Goal: Transaction & Acquisition: Purchase product/service

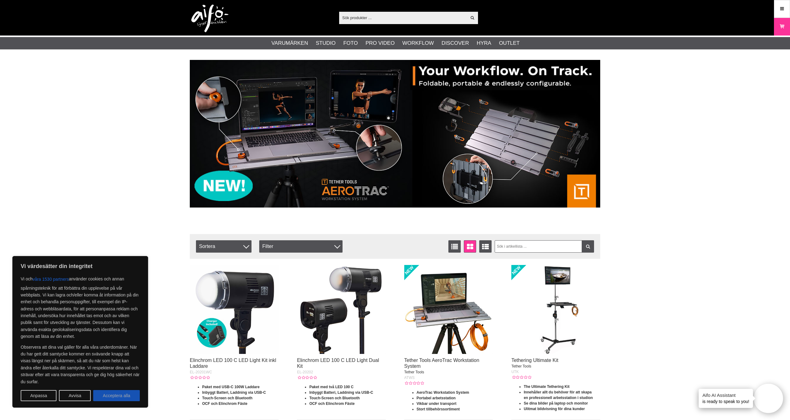
click at [123, 398] on button "Acceptera alla" at bounding box center [116, 395] width 47 height 11
checkbox input "true"
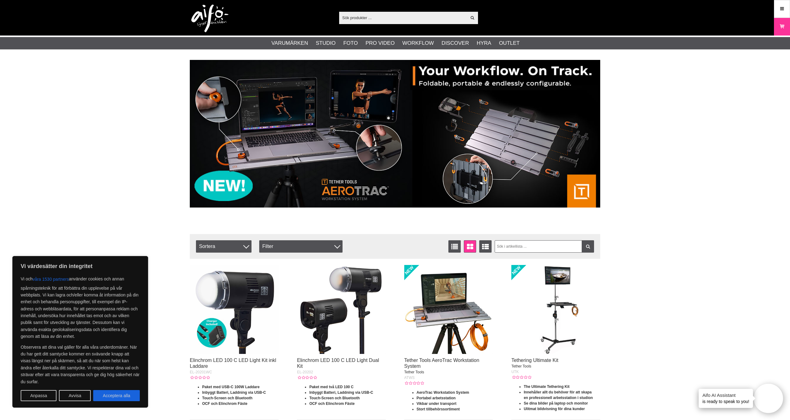
checkbox input "true"
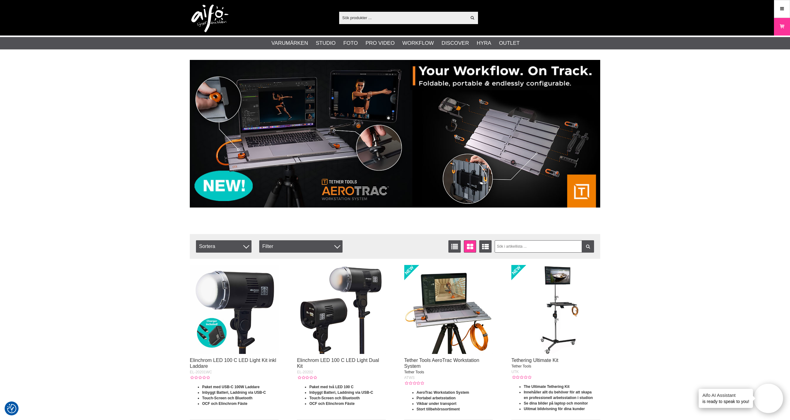
click at [363, 18] on input "text" at bounding box center [402, 17] width 127 height 9
paste input "Schneider"
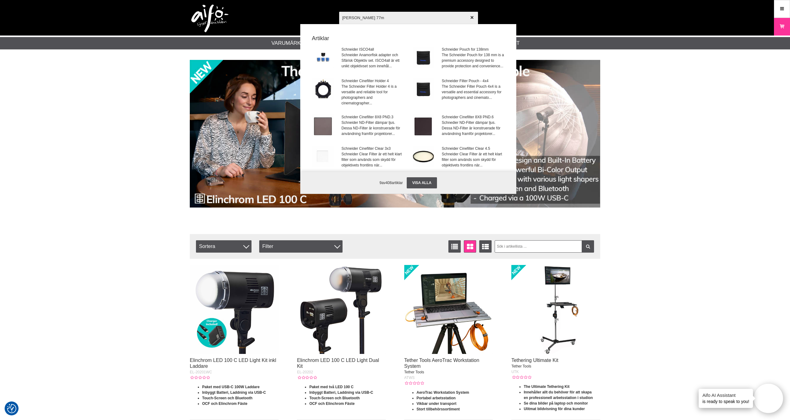
type input "Schneider 77mm"
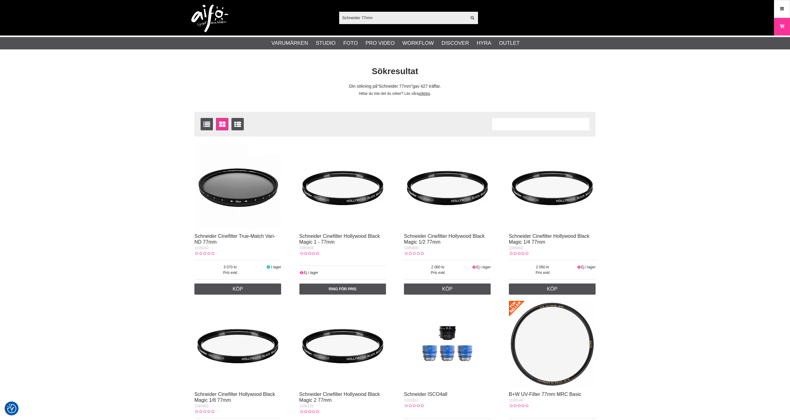
click at [242, 203] on img at bounding box center [237, 186] width 87 height 87
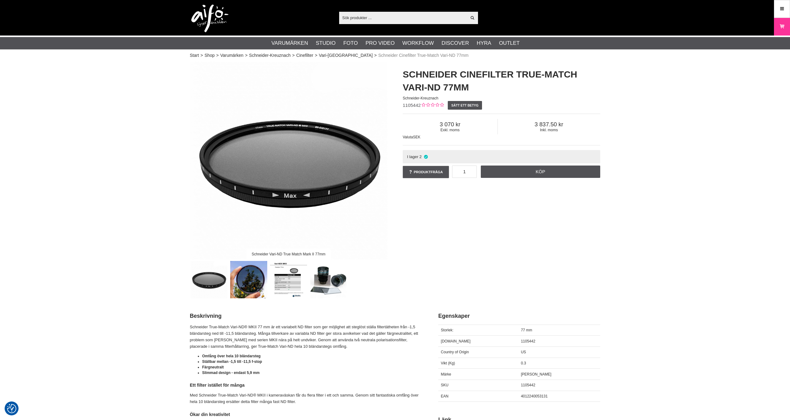
checkbox input "true"
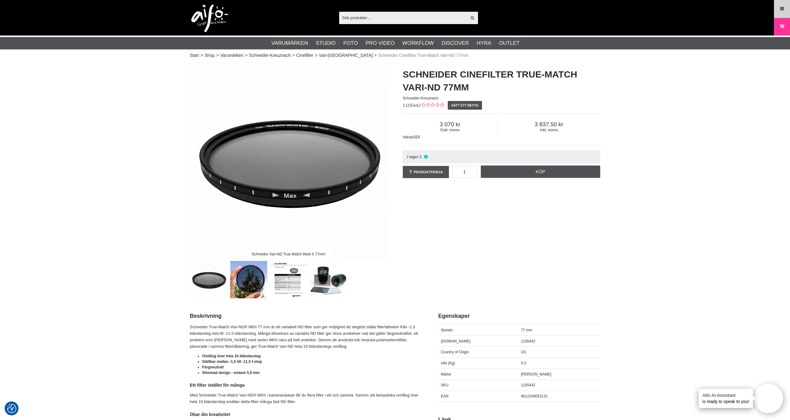
click at [780, 13] on link "Meny" at bounding box center [781, 9] width 15 height 14
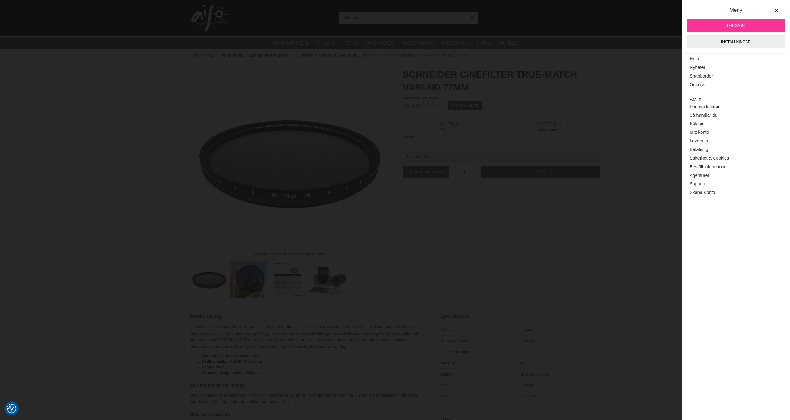
click at [732, 25] on span "Logga in" at bounding box center [736, 26] width 18 height 6
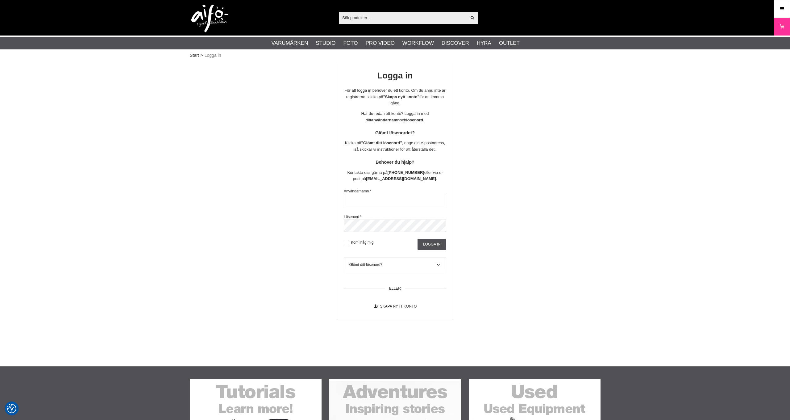
checkbox input "true"
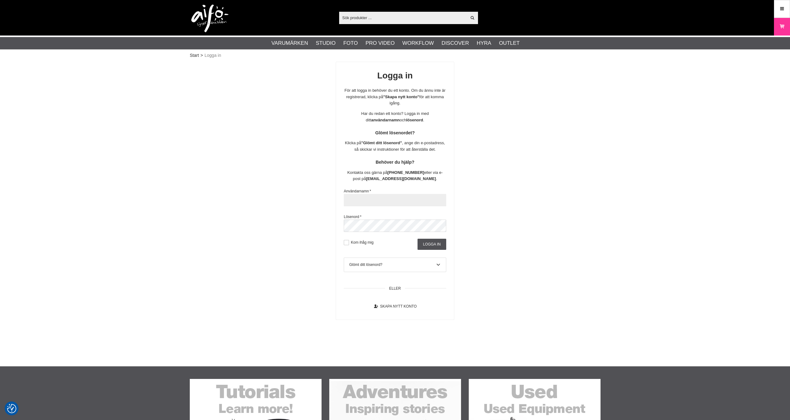
type input "info@voosestore.com"
click at [426, 243] on input "Logga in" at bounding box center [431, 243] width 29 height 11
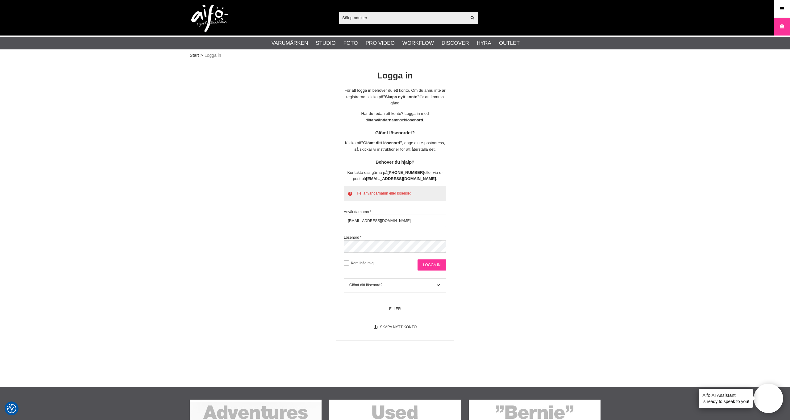
click at [429, 261] on input "Logga in" at bounding box center [431, 264] width 29 height 11
click at [375, 282] on div "Glömt ditt lösenord?" at bounding box center [395, 285] width 92 height 6
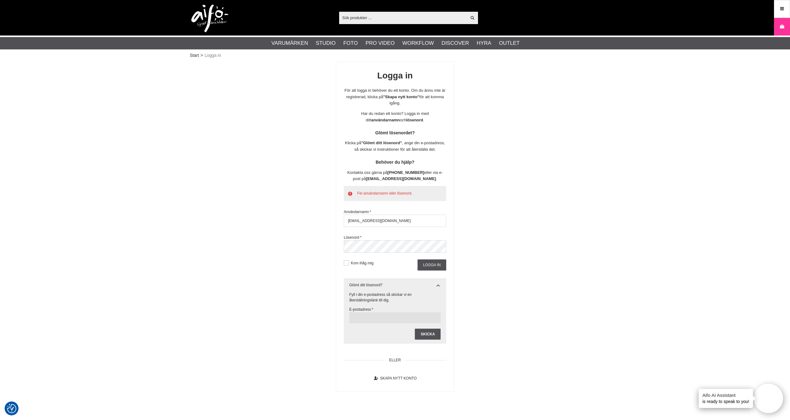
click at [366, 316] on input "text" at bounding box center [395, 317] width 92 height 11
type input "info@voosestore.com"
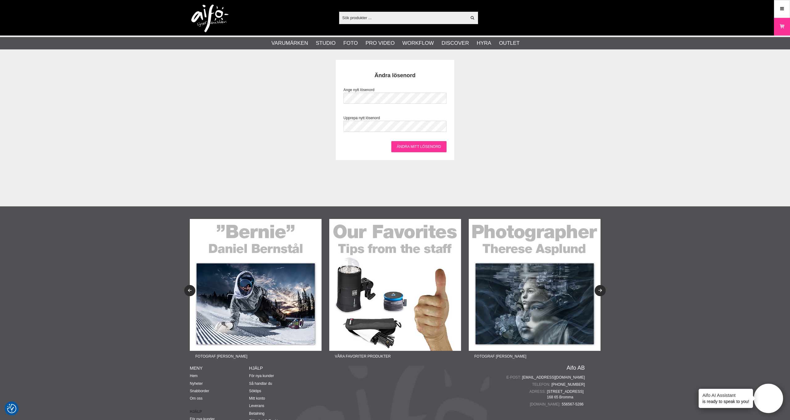
click at [398, 151] on input "Ändra mitt lösenord" at bounding box center [418, 146] width 55 height 11
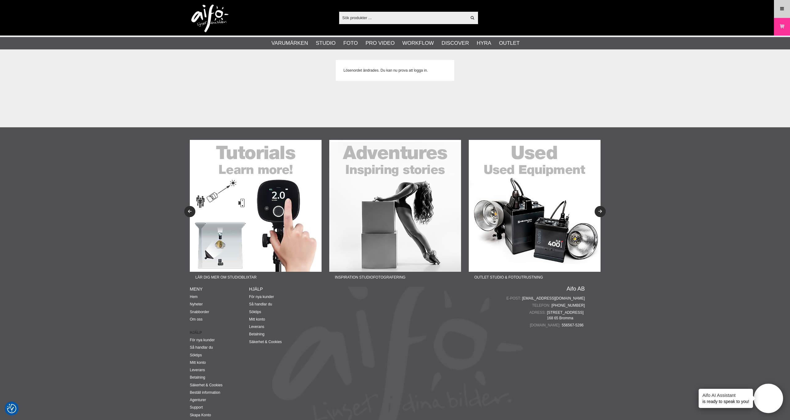
click at [783, 9] on icon at bounding box center [782, 9] width 6 height 7
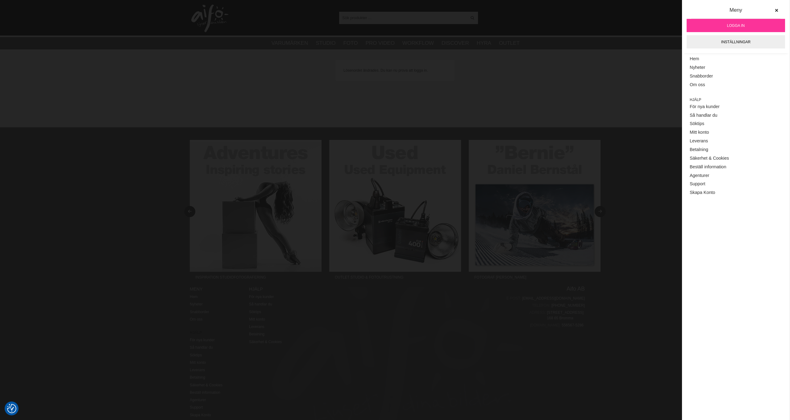
drag, startPoint x: 742, startPoint y: 27, endPoint x: 737, endPoint y: 29, distance: 6.2
click at [742, 27] on span "Logga in" at bounding box center [736, 26] width 18 height 6
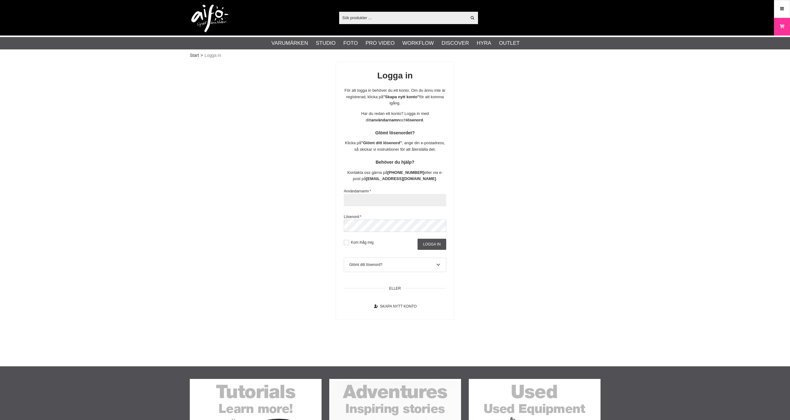
type input "[EMAIL_ADDRESS][DOMAIN_NAME]"
click at [440, 245] on input "Logga in" at bounding box center [431, 243] width 29 height 11
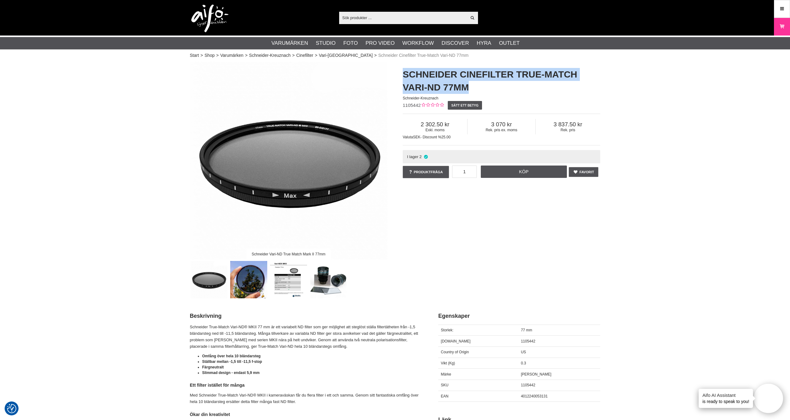
drag, startPoint x: 405, startPoint y: 74, endPoint x: 475, endPoint y: 89, distance: 71.9
click at [475, 89] on h1 "Schneider Cinefilter True-Match Vari-ND 77mm" at bounding box center [501, 81] width 197 height 26
copy h1 "Schneider Cinefilter True-Match Vari-ND 77mm"
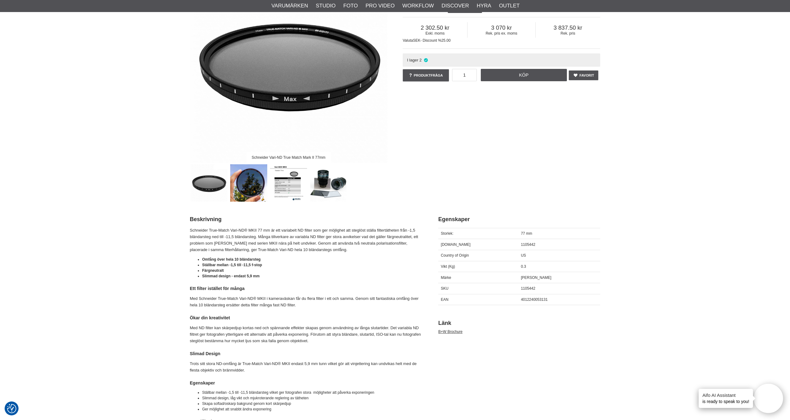
scroll to position [98, 0]
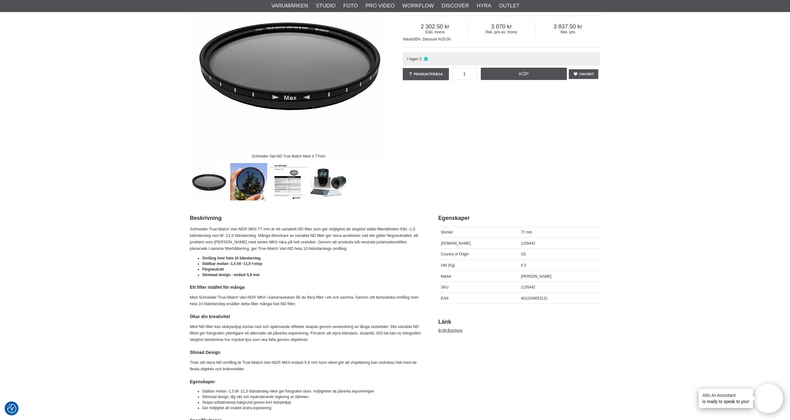
click at [538, 300] on span "4012240053131" at bounding box center [534, 298] width 27 height 4
copy span "4012240053131"
click at [258, 191] on img at bounding box center [248, 181] width 37 height 37
